Goal: Task Accomplishment & Management: Use online tool/utility

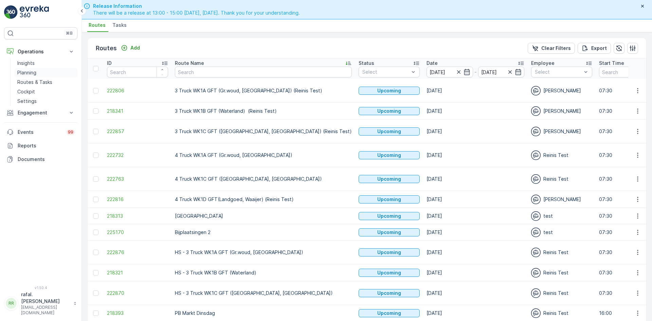
click at [29, 74] on p "Planning" at bounding box center [26, 72] width 19 height 7
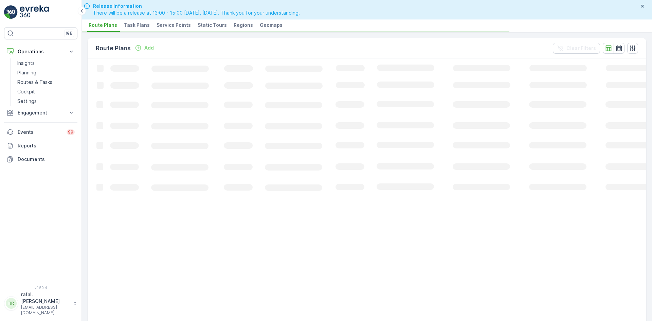
click at [177, 25] on span "Service Points" at bounding box center [174, 25] width 34 height 7
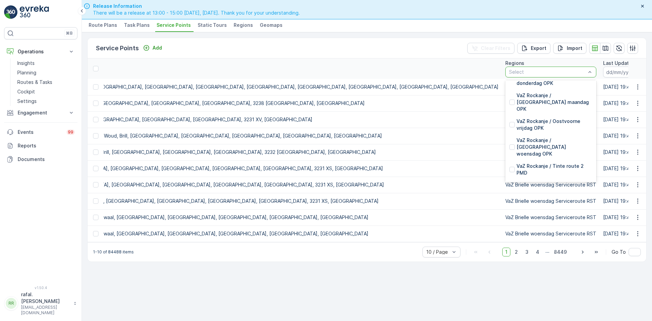
scroll to position [3054, 0]
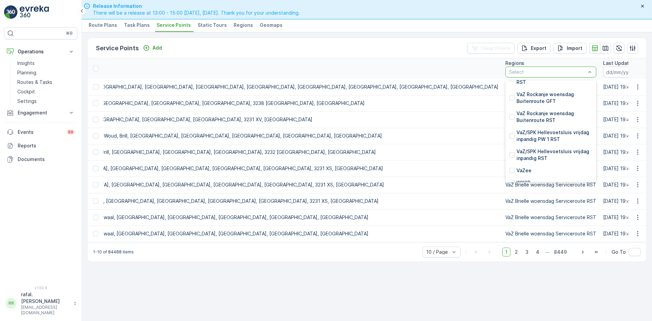
click at [509, 192] on div at bounding box center [511, 194] width 5 height 5
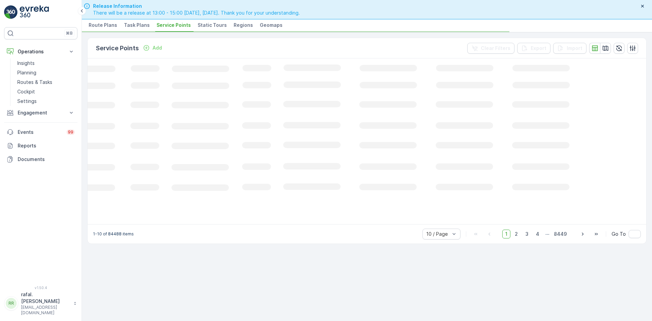
scroll to position [0, 93]
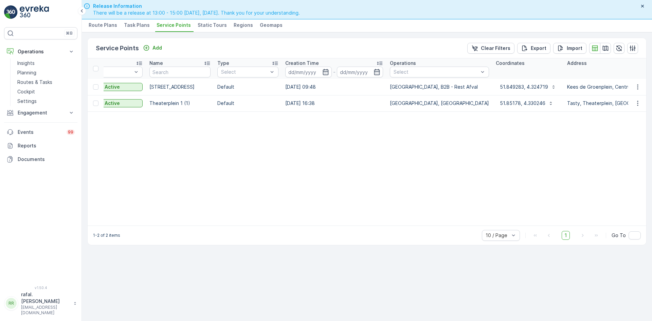
click at [95, 65] on th at bounding box center [96, 68] width 16 height 20
drag, startPoint x: 96, startPoint y: 69, endPoint x: 123, endPoint y: 76, distance: 27.8
click at [96, 69] on div at bounding box center [95, 68] width 5 height 5
click at [97, 66] on input "checkbox" at bounding box center [97, 66] width 0 height 0
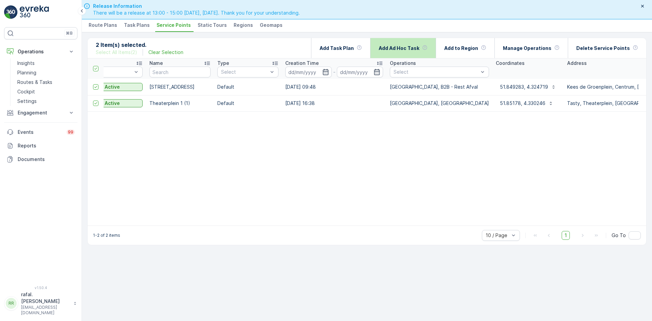
click at [419, 46] on p "Add Ad Hoc Task" at bounding box center [399, 48] width 41 height 7
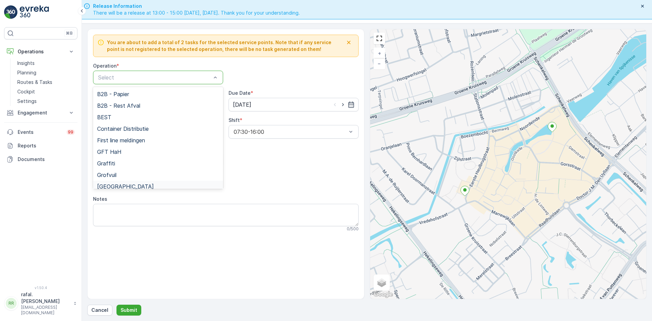
click at [116, 186] on span "[GEOGRAPHIC_DATA]" at bounding box center [125, 186] width 57 height 6
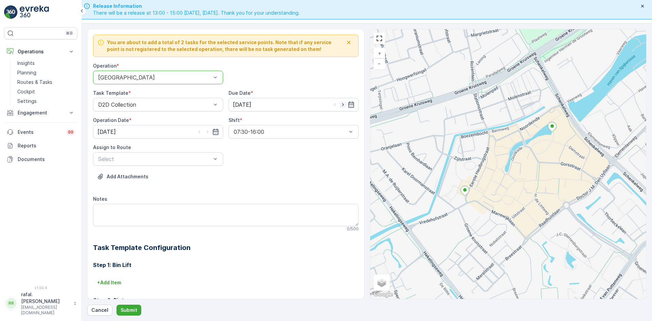
click at [343, 104] on icon "button" at bounding box center [342, 104] width 7 height 7
type input "[DATE]"
click at [205, 132] on icon "button" at bounding box center [207, 131] width 7 height 7
type input "[DATE]"
click at [156, 175] on span "ZLD-GLAS (Upcoming) - [PERSON_NAME]" at bounding box center [152, 175] width 110 height 6
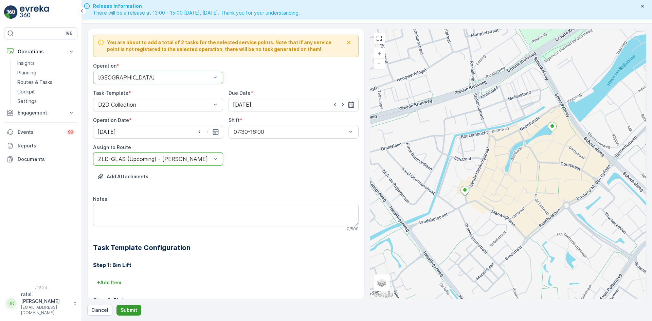
click at [125, 311] on p "Submit" at bounding box center [129, 310] width 17 height 7
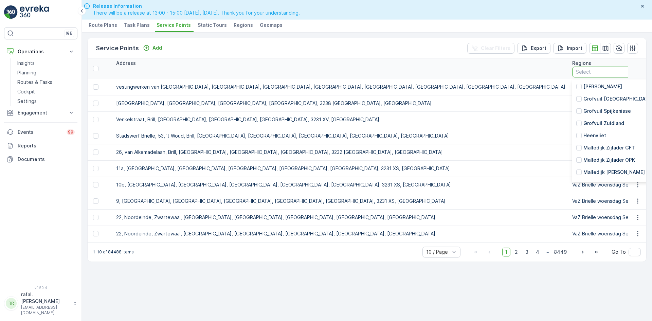
scroll to position [815, 0]
click at [576, 183] on div at bounding box center [578, 185] width 5 height 5
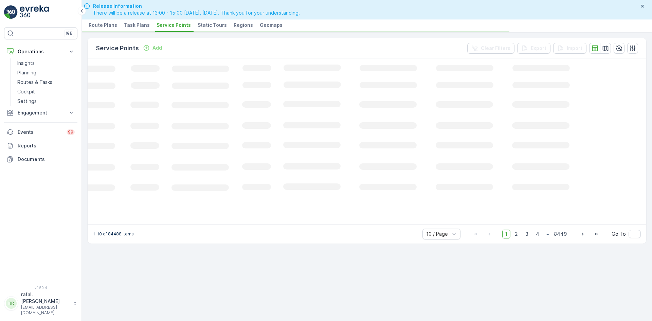
scroll to position [0, 93]
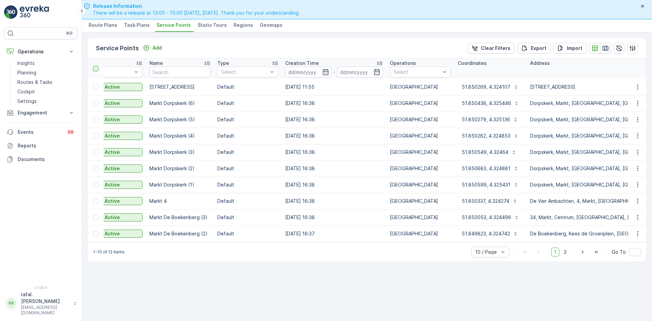
click at [97, 69] on div at bounding box center [95, 68] width 5 height 5
click at [97, 66] on input "checkbox" at bounding box center [97, 66] width 0 height 0
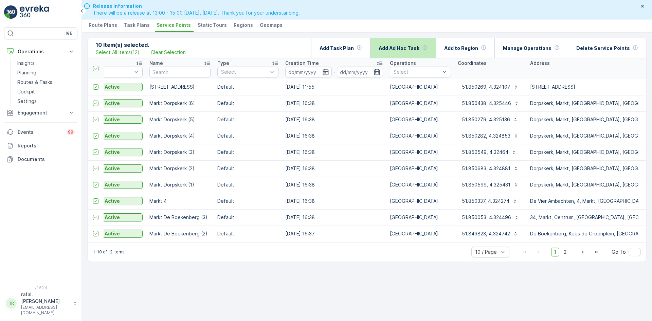
click at [403, 46] on p "Add Ad Hoc Task" at bounding box center [399, 48] width 41 height 7
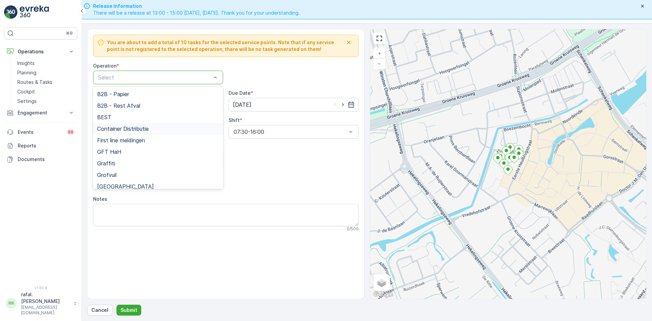
scroll to position [68, 0]
click at [130, 173] on span "[GEOGRAPHIC_DATA]" at bounding box center [125, 176] width 57 height 6
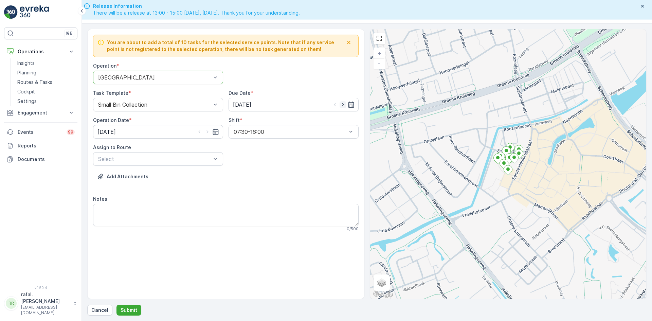
click at [342, 104] on icon "button" at bounding box center [342, 104] width 7 height 7
type input "[DATE]"
click at [208, 131] on icon "button" at bounding box center [207, 131] width 7 height 7
type input "[DATE]"
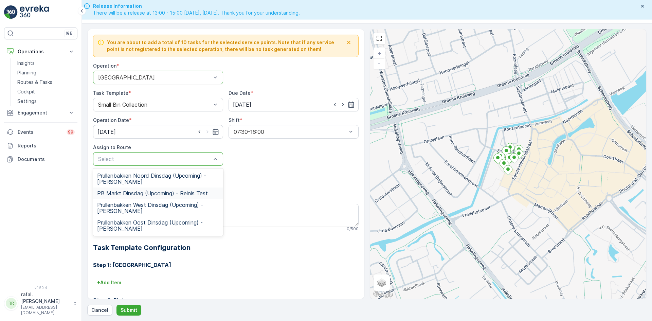
click at [169, 192] on span "PB Markt Dinsdag (Upcoming) - Reinis Test" at bounding box center [152, 193] width 111 height 6
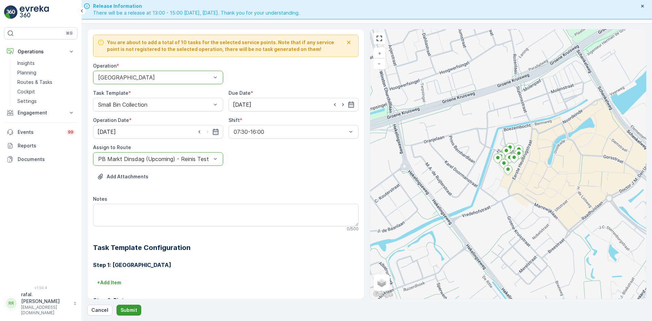
click at [135, 309] on p "Submit" at bounding box center [129, 310] width 17 height 7
